Goal: Task Accomplishment & Management: Use online tool/utility

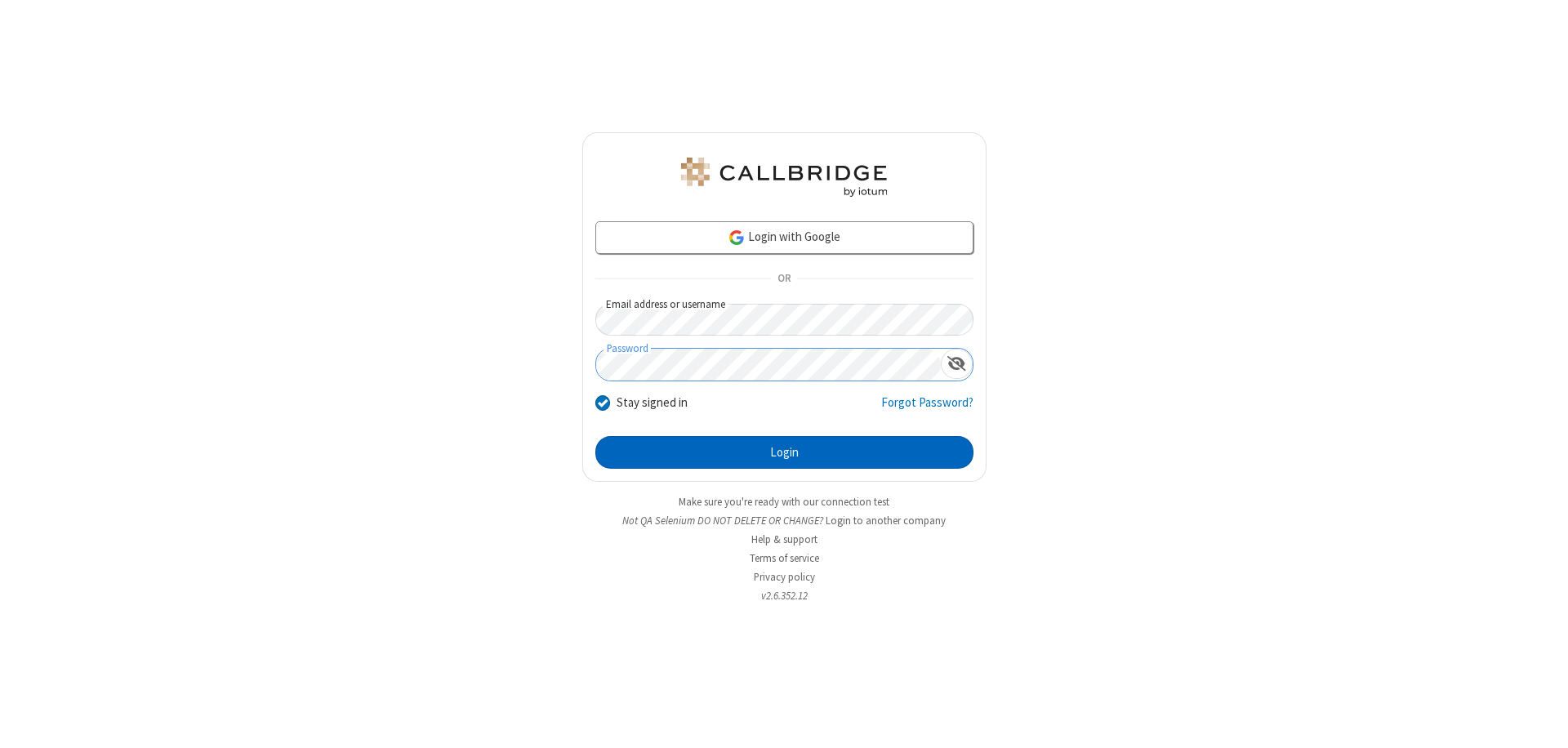
click at [784, 452] on button "Login" at bounding box center [784, 452] width 378 height 33
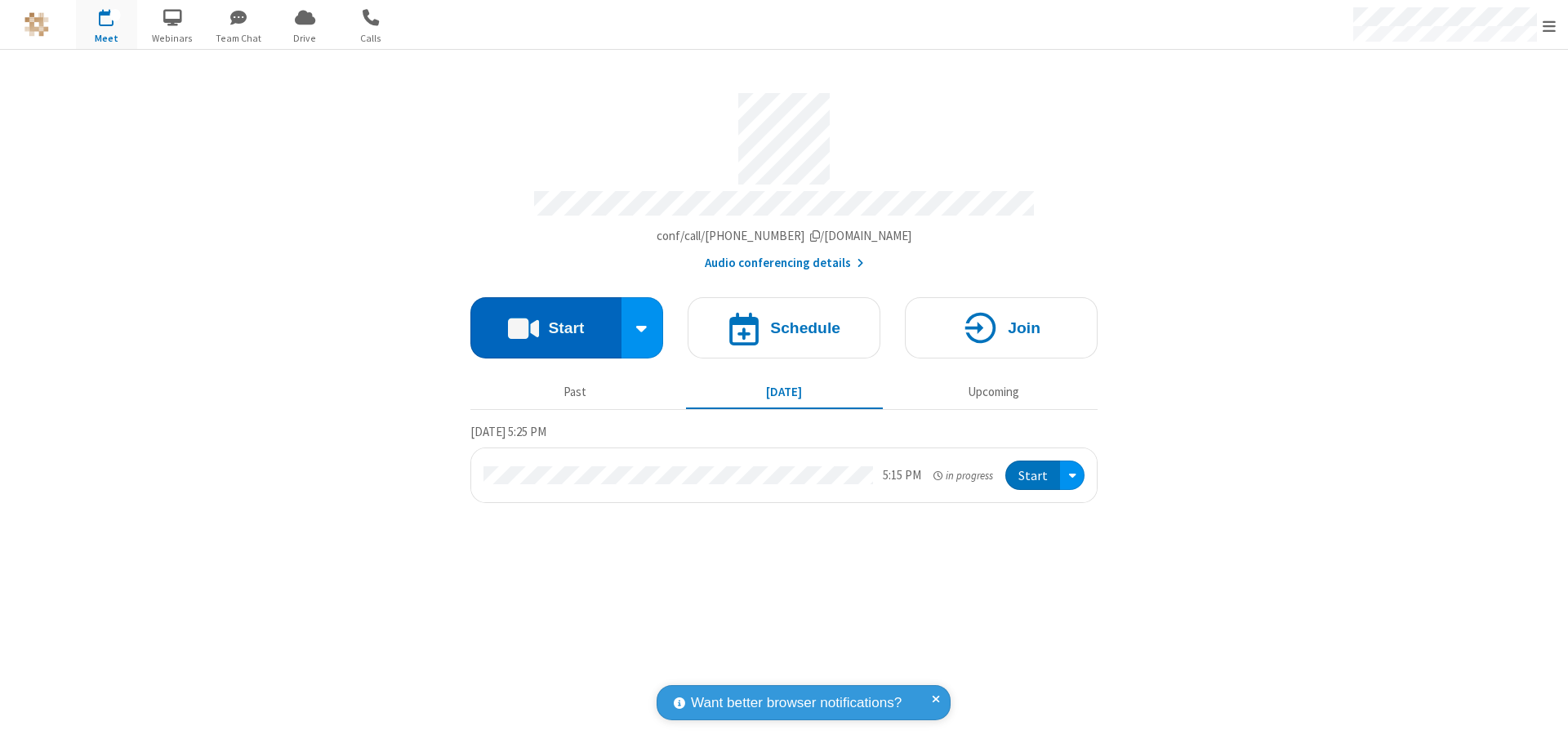
click at [546, 320] on button "Start" at bounding box center [546, 327] width 152 height 61
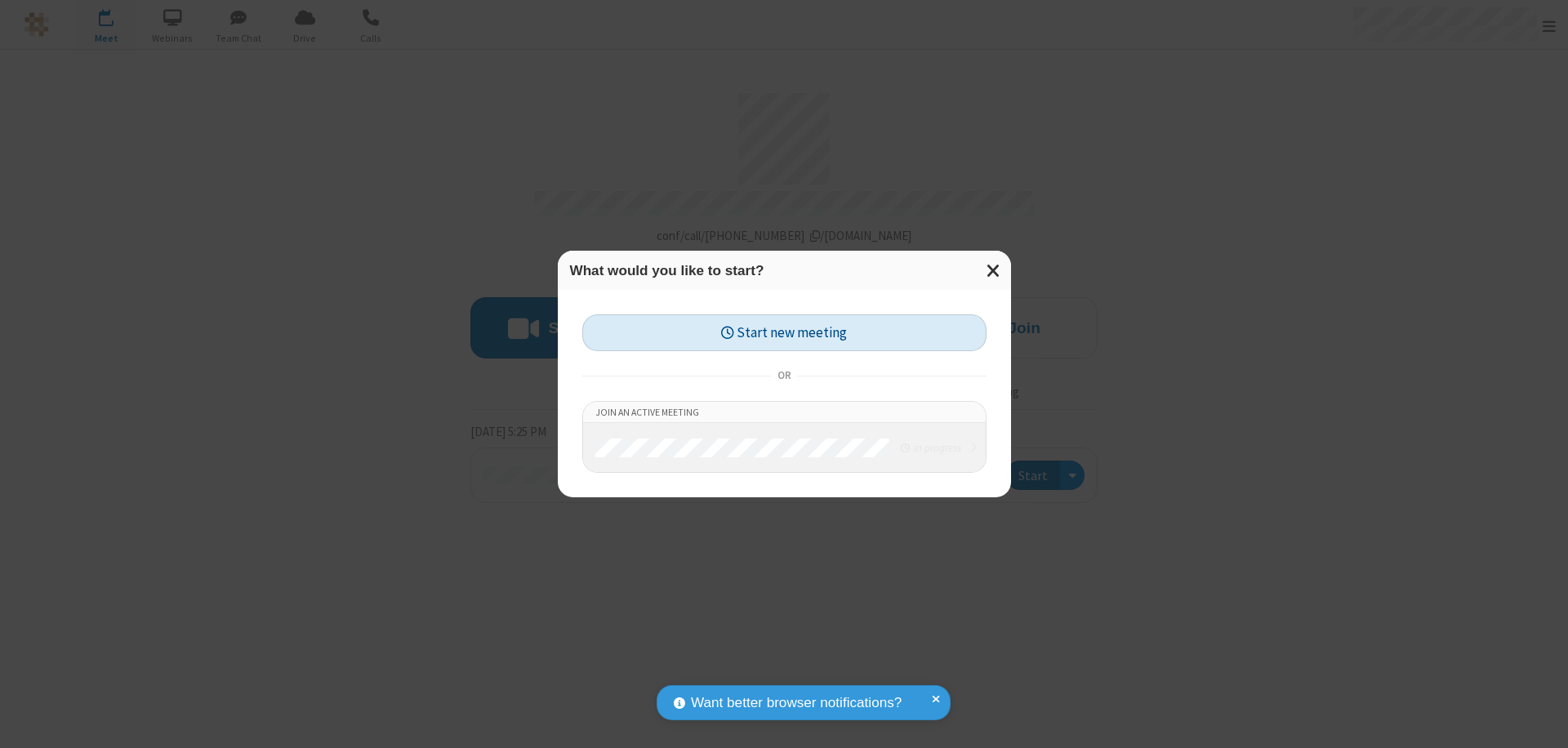
click at [784, 332] on button "Start new meeting" at bounding box center [784, 332] width 404 height 36
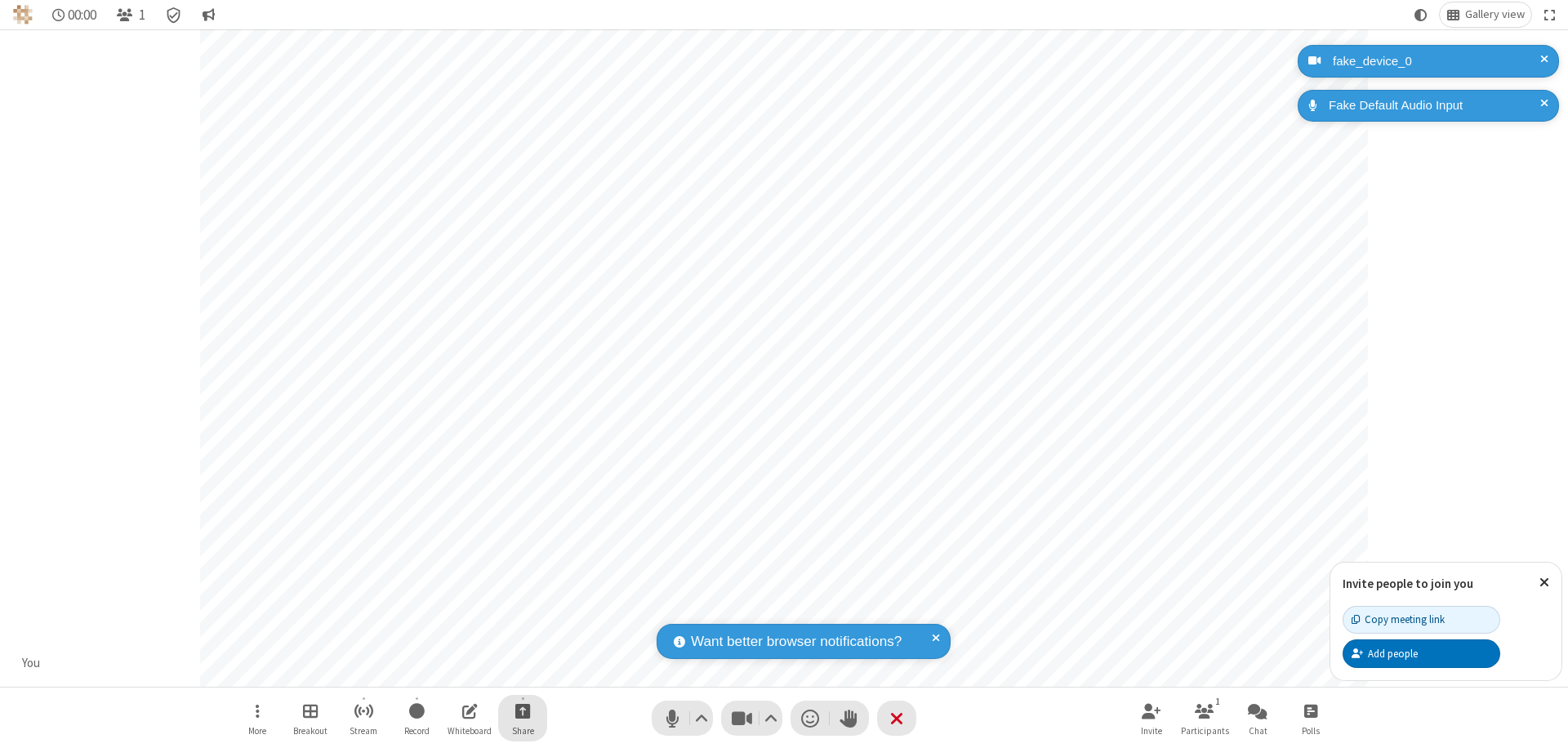
click at [523, 710] on span "Start sharing" at bounding box center [523, 711] width 16 height 20
click at [456, 670] on span "Share my screen" at bounding box center [456, 671] width 19 height 14
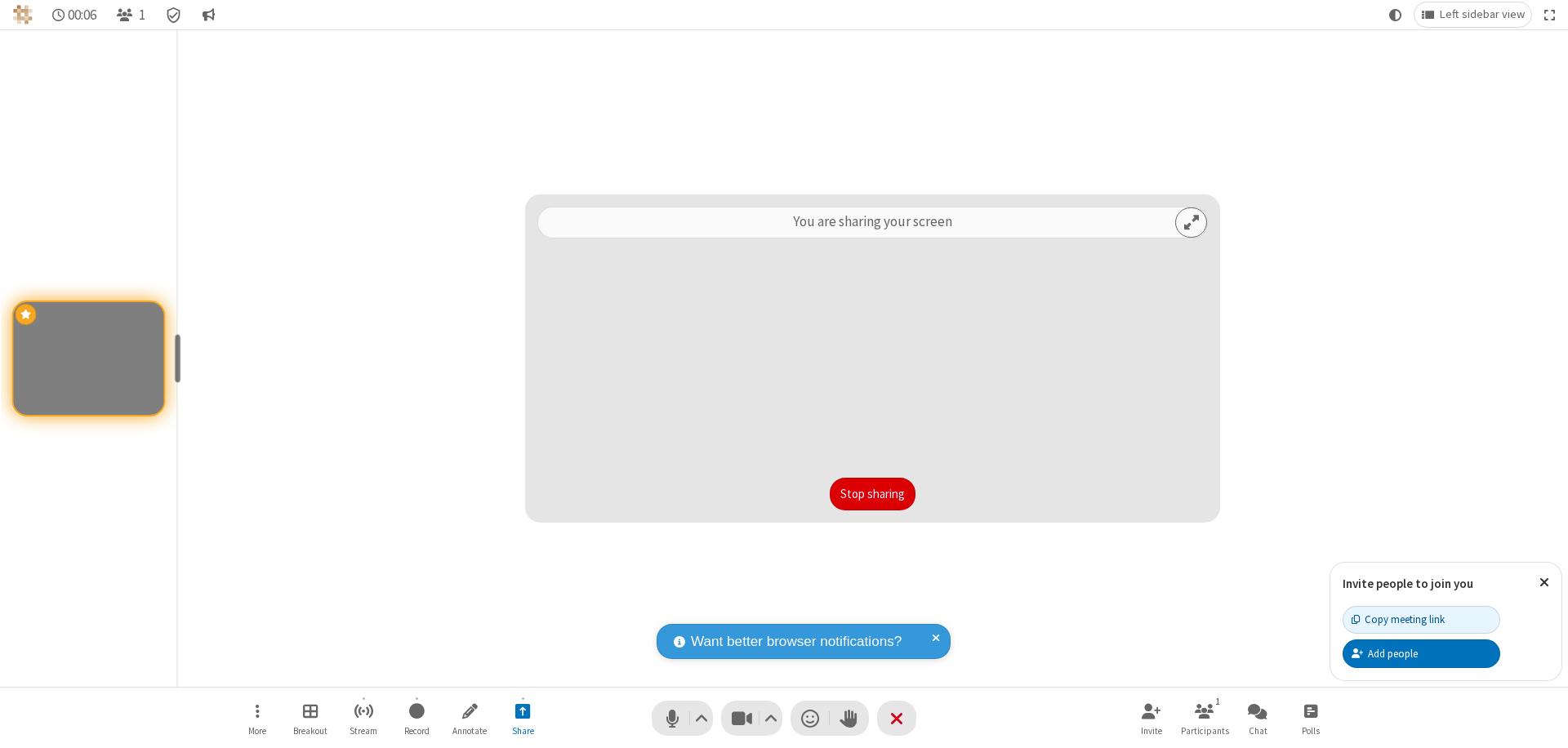
click at [873, 493] on button "Stop sharing" at bounding box center [873, 493] width 86 height 33
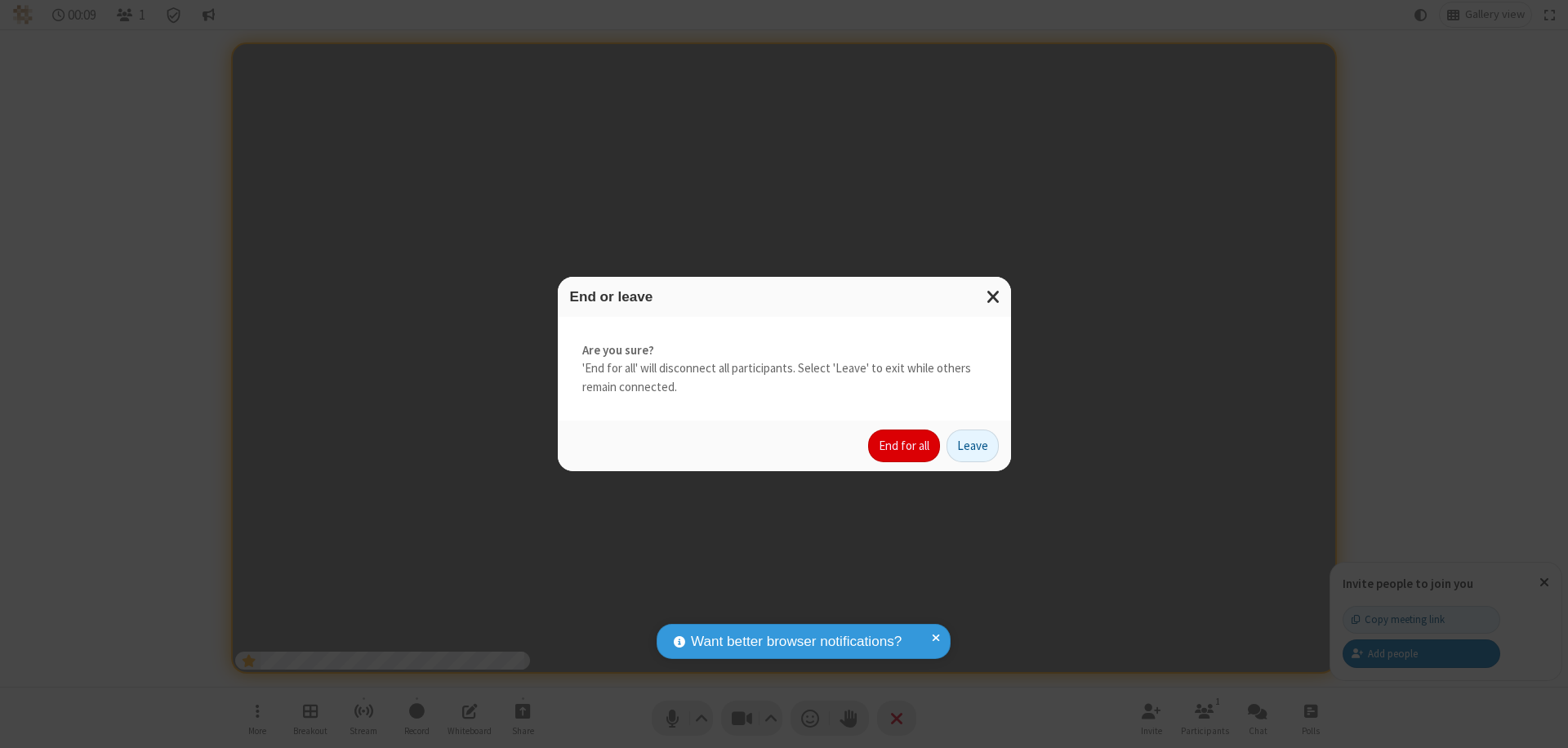
click at [904, 446] on button "End for all" at bounding box center [904, 446] width 72 height 33
